Goal: Task Accomplishment & Management: Manage account settings

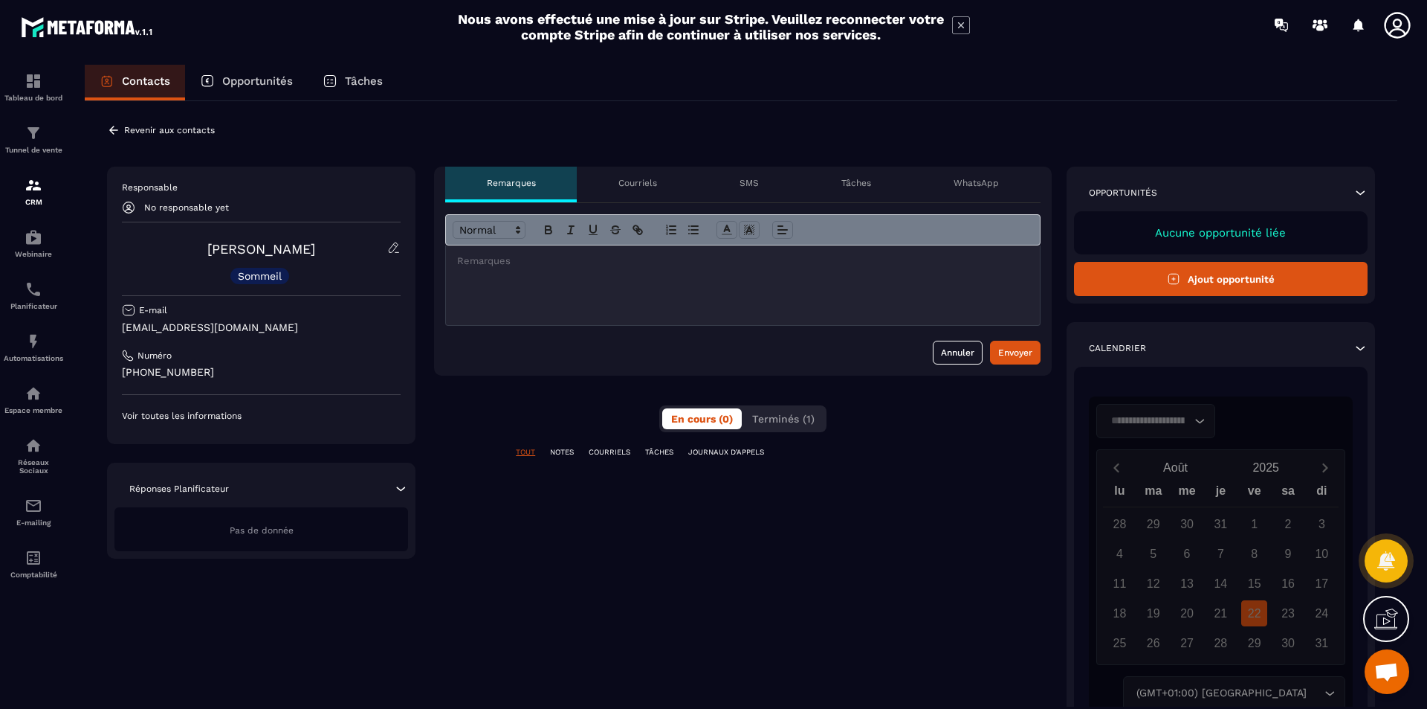
click at [812, 407] on div "En cours (0) Terminés (1)" at bounding box center [742, 418] width 167 height 27
click at [807, 413] on span "Terminés (1)" at bounding box center [783, 419] width 62 height 12
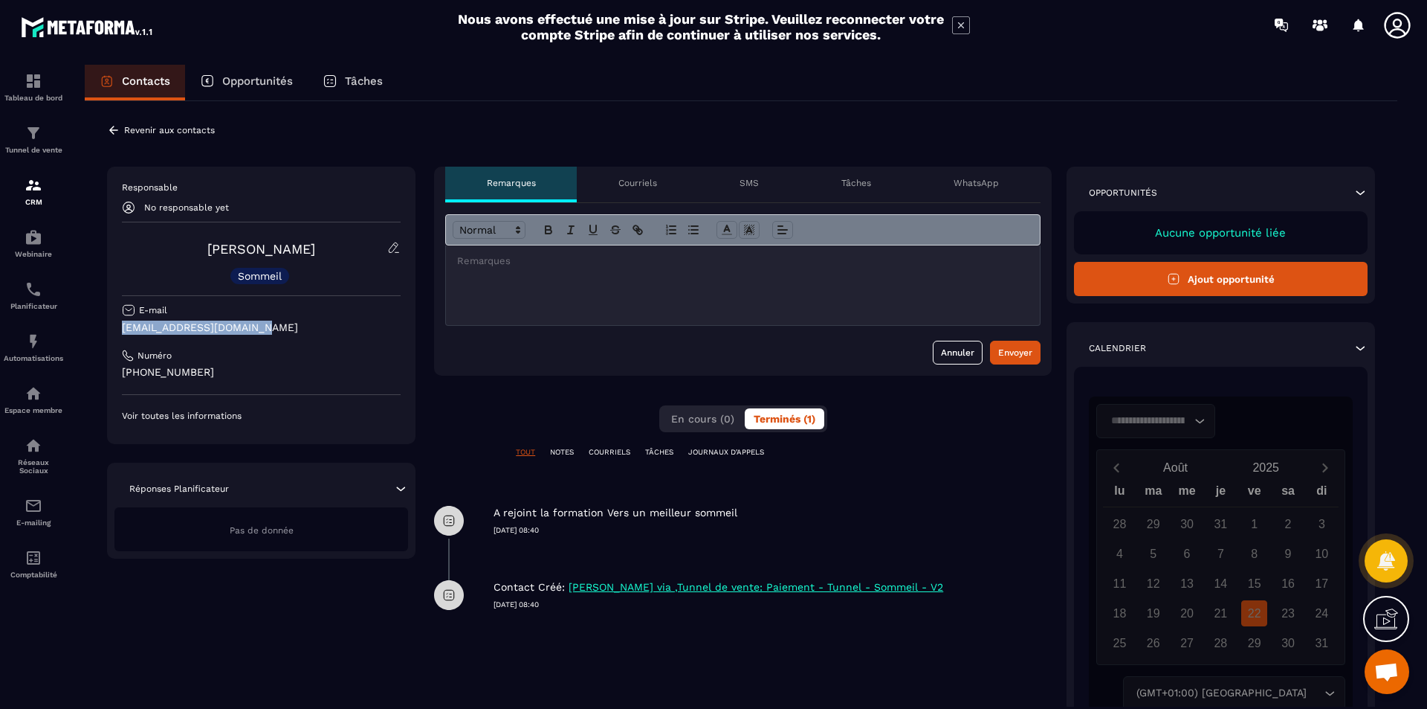
drag, startPoint x: 258, startPoint y: 325, endPoint x: 112, endPoint y: 333, distance: 146.0
click at [112, 333] on div "Responsable No responsable yet [PERSON_NAME] Sommeil E-mail [EMAIL_ADDRESS][DOM…" at bounding box center [261, 305] width 309 height 277
copy p "[EMAIL_ADDRESS][DOMAIN_NAME]"
drag, startPoint x: 201, startPoint y: 375, endPoint x: 143, endPoint y: 378, distance: 58.1
click at [143, 378] on p "[PHONE_NUMBER]" at bounding box center [261, 372] width 279 height 14
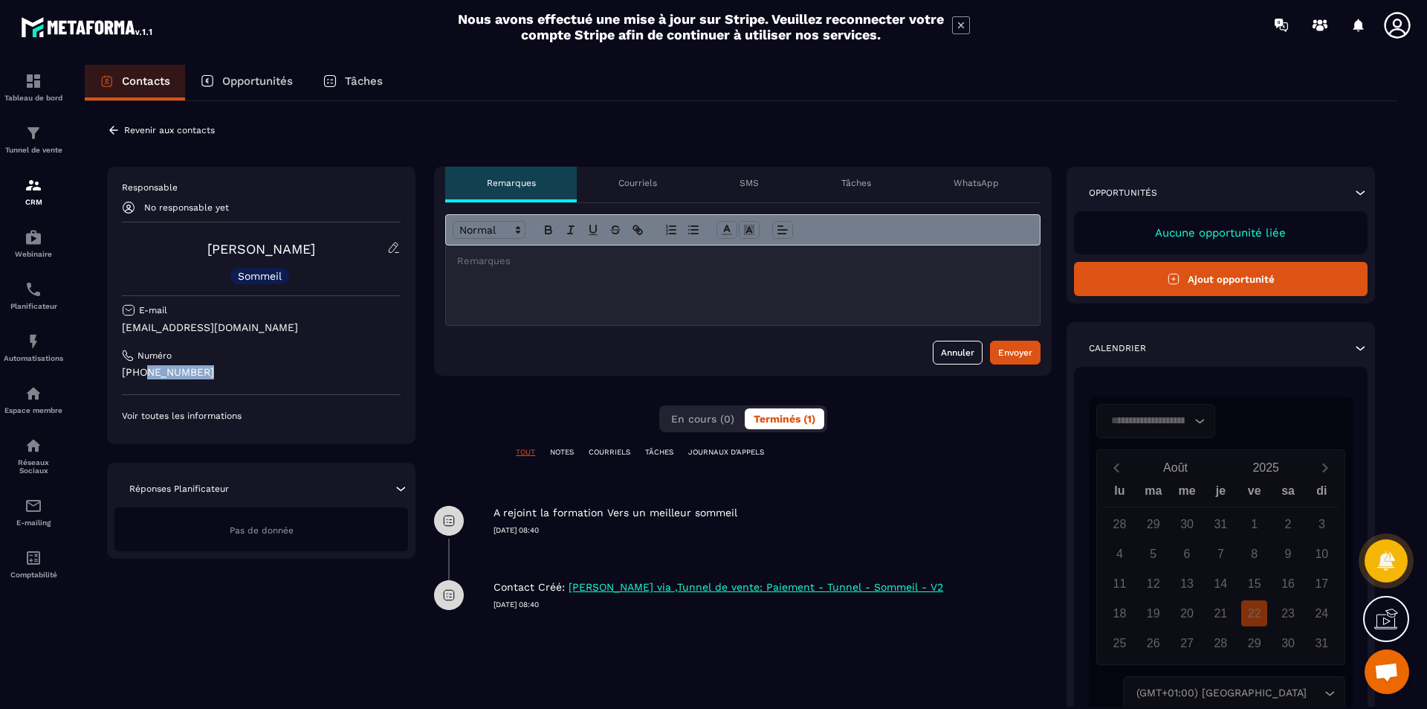
copy p "62518 3421"
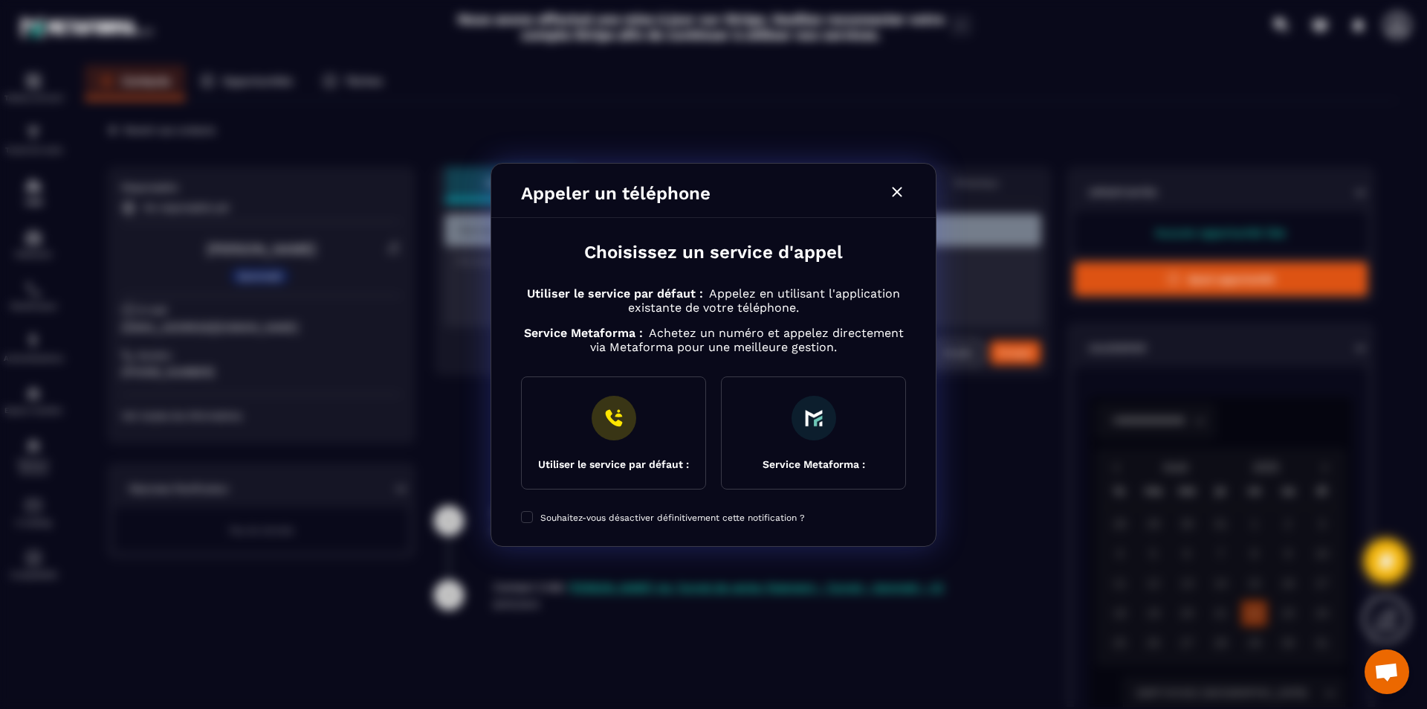
click at [898, 193] on icon "Modal window" at bounding box center [897, 192] width 10 height 10
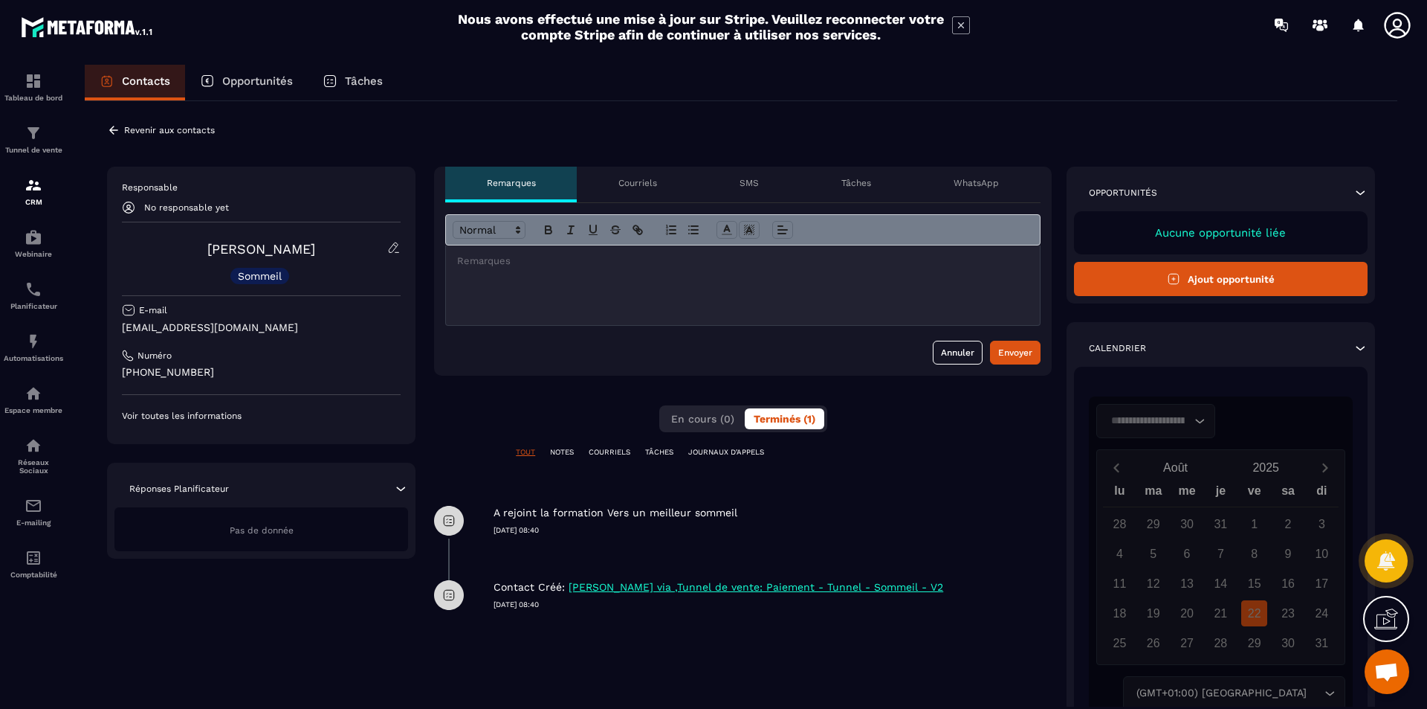
drag, startPoint x: 561, startPoint y: 532, endPoint x: 488, endPoint y: 515, distance: 75.6
click at [488, 515] on div "A rejoint la formation Vers un meilleur sommeil [DATE] 08:40" at bounding box center [743, 520] width 618 height 74
copy div "A rejoint la formation Vers un meilleur sommeil [DATE] 08:40"
click at [853, 483] on div "**********" at bounding box center [743, 468] width 618 height 603
click at [856, 505] on div "A rejoint la formation Vers un meilleur sommeil [DATE] 08:40" at bounding box center [773, 509] width 558 height 52
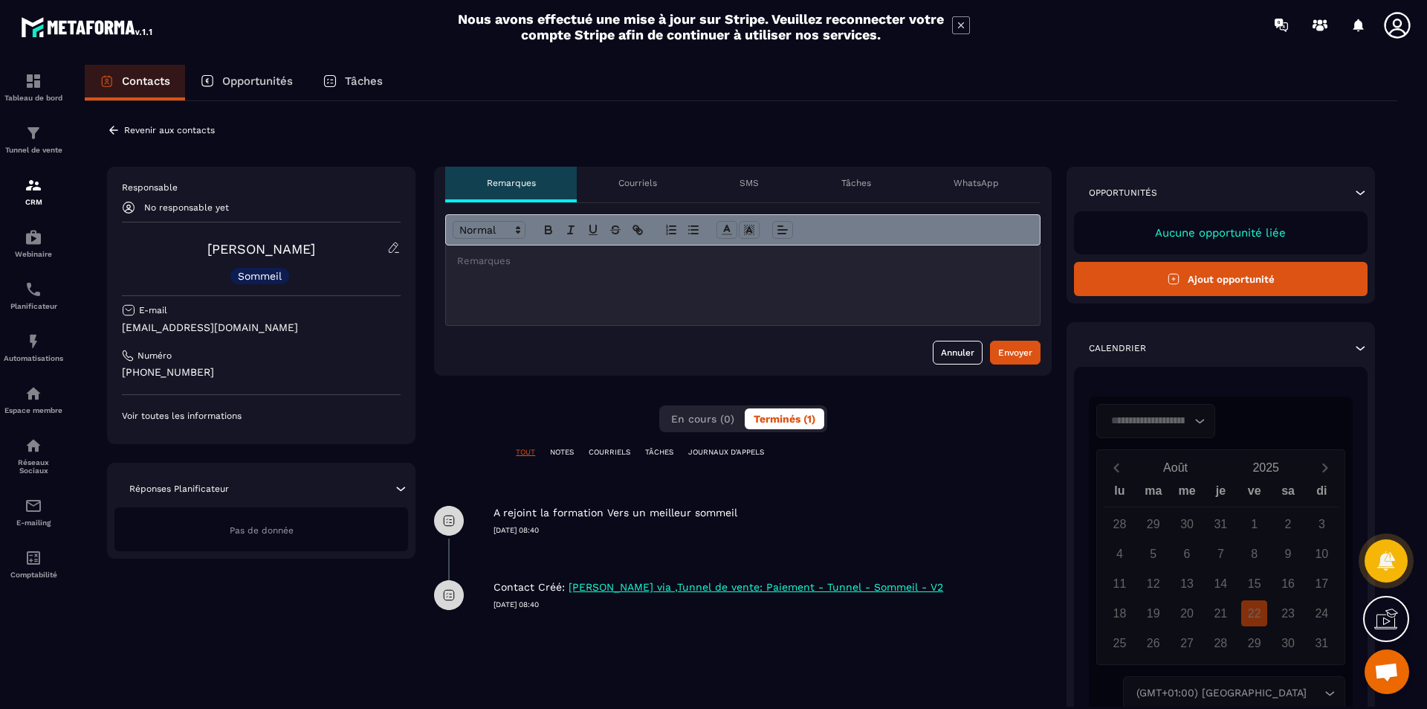
click at [560, 454] on p "NOTES" at bounding box center [562, 452] width 24 height 10
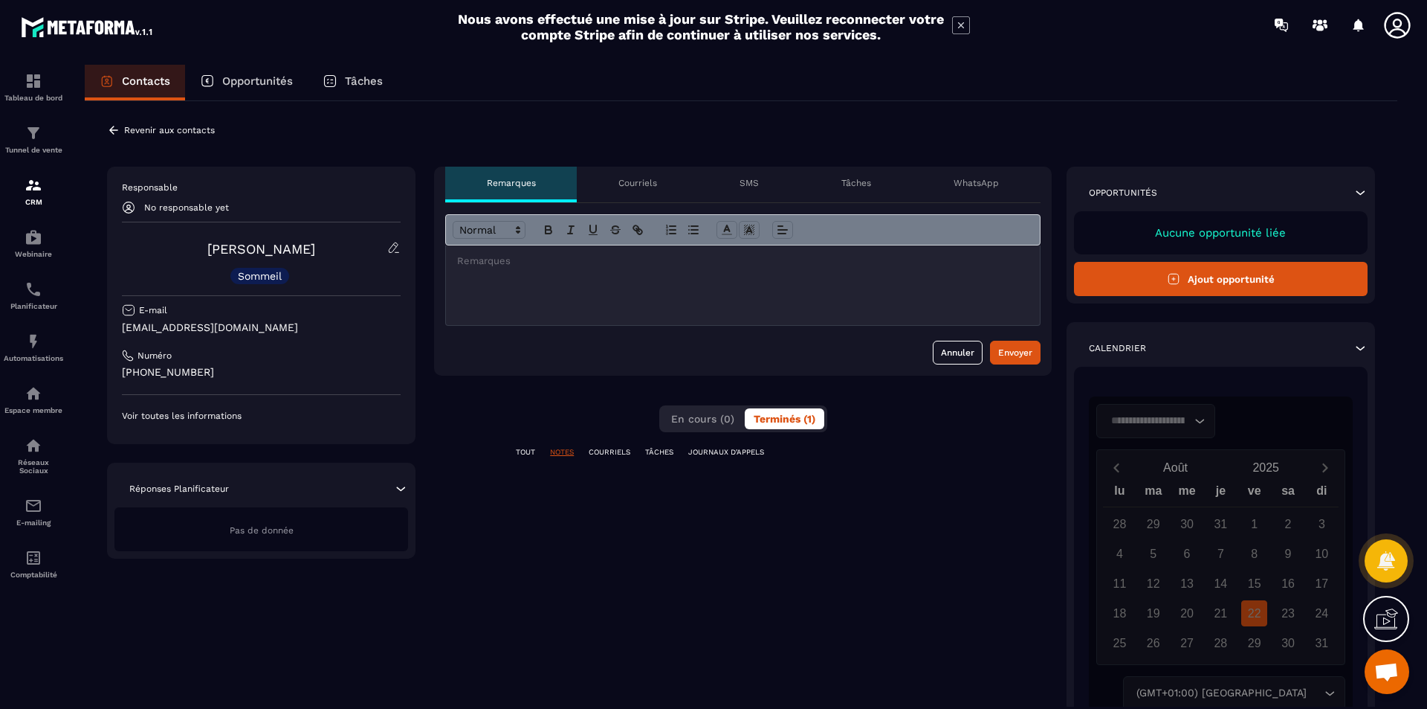
click at [525, 456] on p "TOUT" at bounding box center [525, 452] width 19 height 10
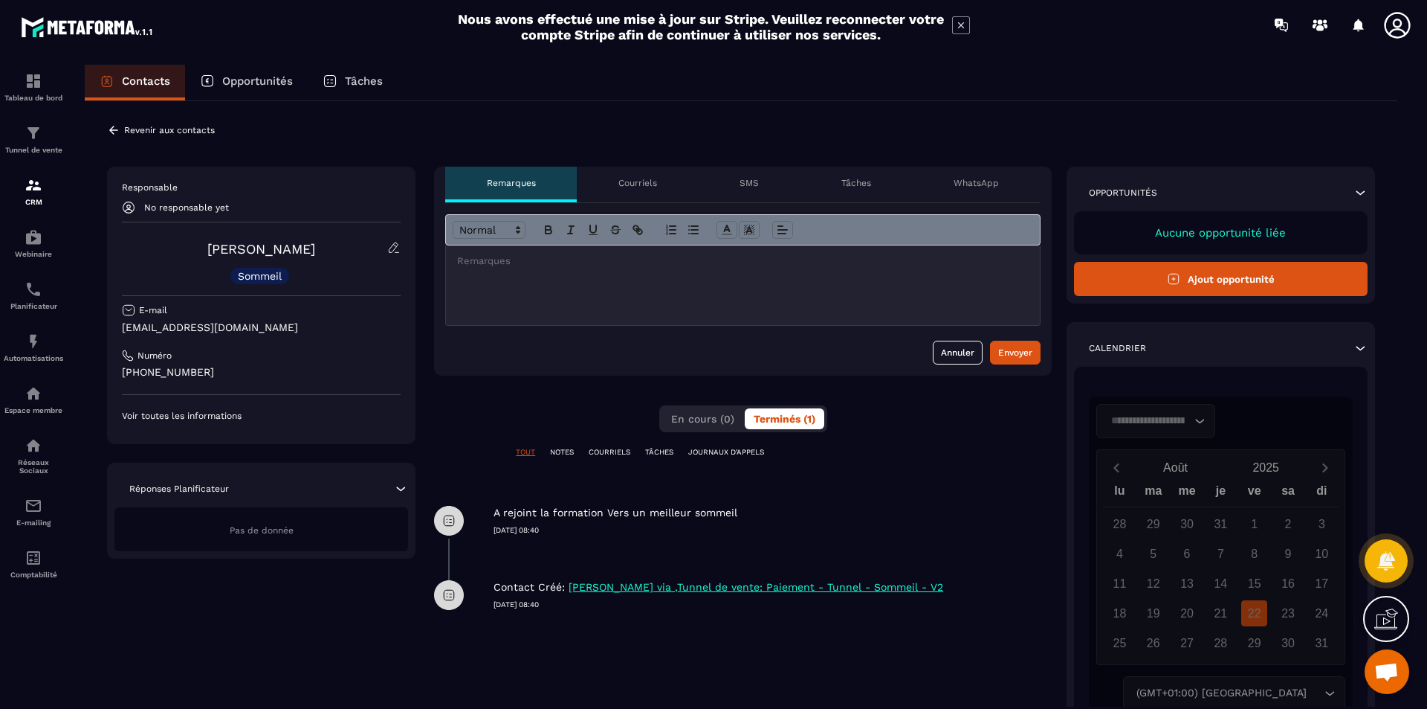
click at [203, 124] on div "Revenir aux contacts" at bounding box center [161, 129] width 108 height 13
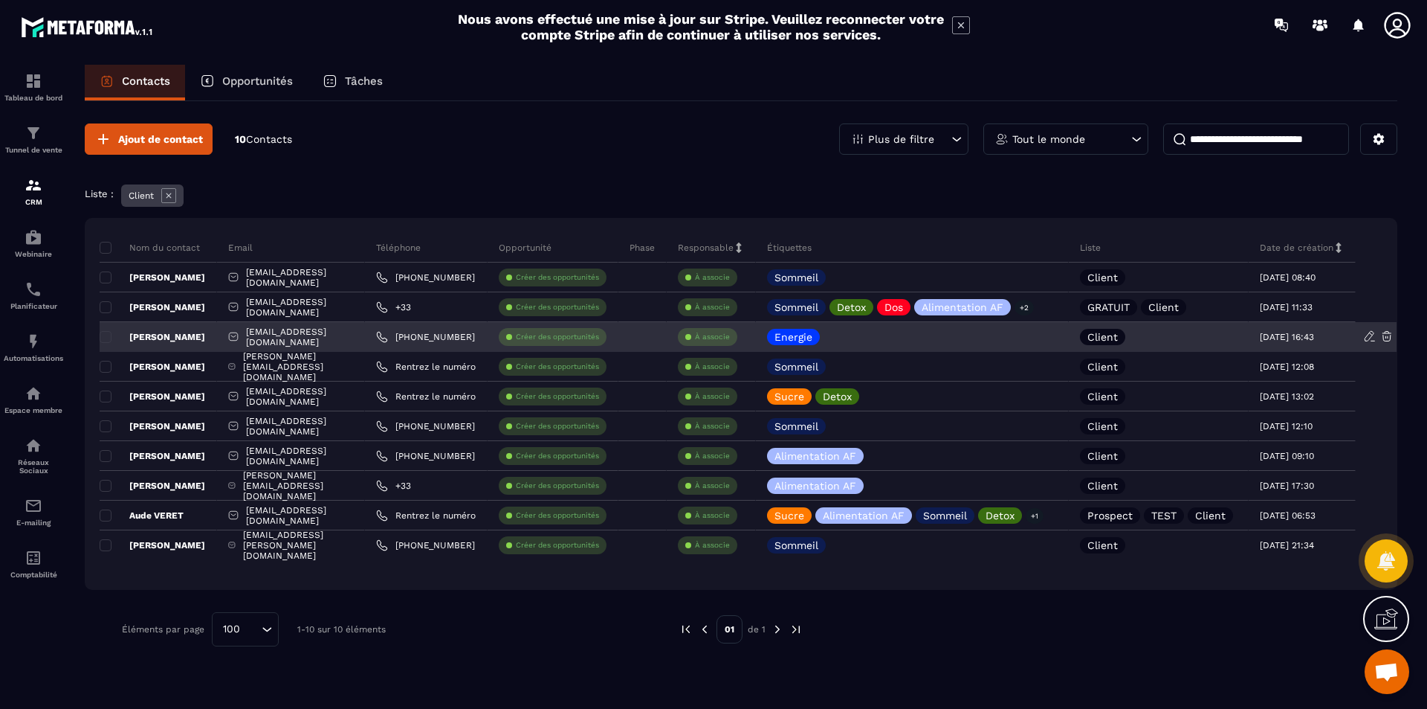
click at [201, 338] on p "[PERSON_NAME]" at bounding box center [153, 337] width 106 height 12
